Goal: Check status: Check status

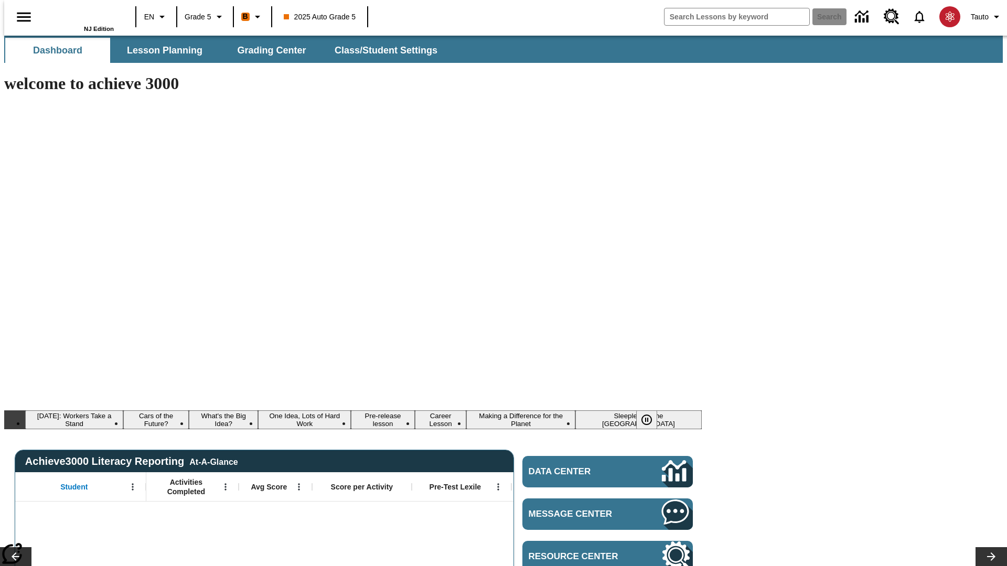
type input "-1"
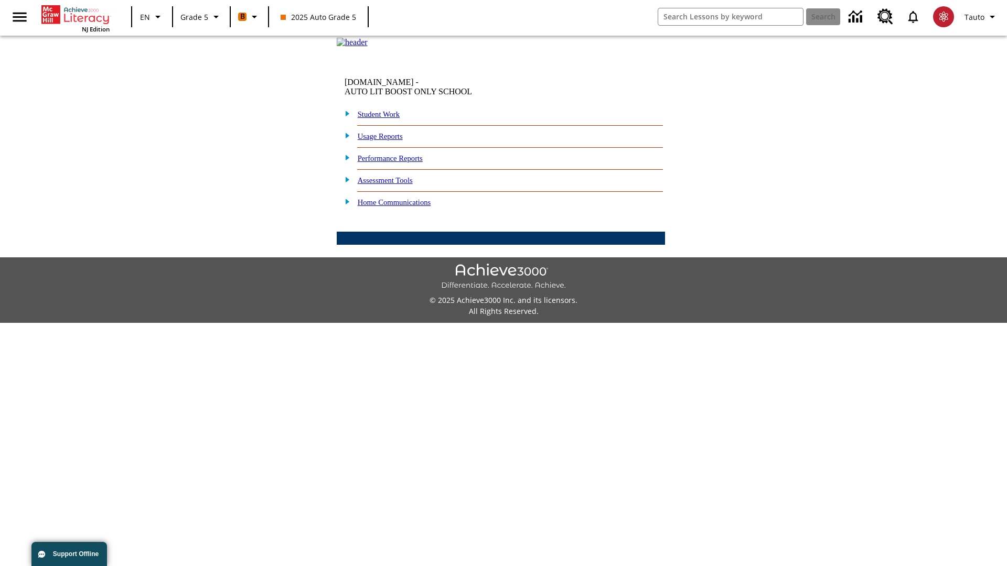
click at [401, 163] on link "Performance Reports" at bounding box center [390, 158] width 65 height 8
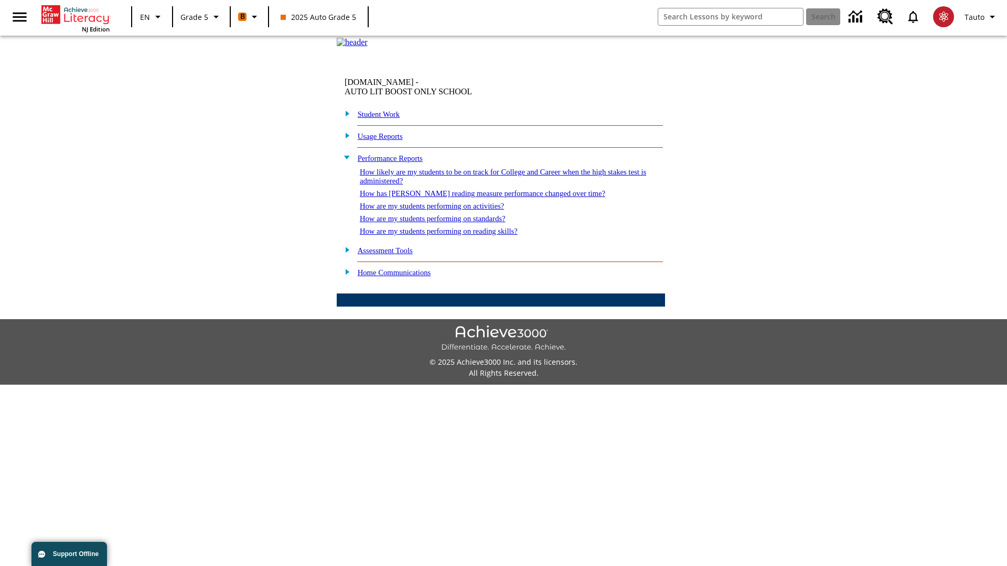
click at [450, 236] on link "How are my students performing on reading skills?" at bounding box center [439, 231] width 158 height 8
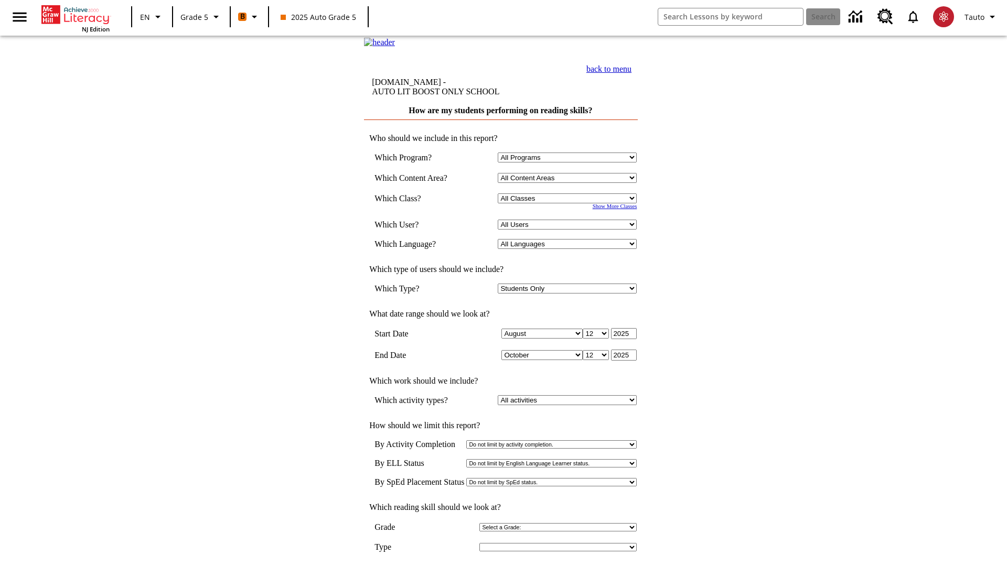
select select "11133131"
click at [570, 230] on select "All Users Cat, Sautoen Cat, Sautoes Cat1, Sautoss Donotlogin, Sautoen Twoschool…" at bounding box center [567, 225] width 139 height 10
select select "21437107"
